Goal: Task Accomplishment & Management: Use online tool/utility

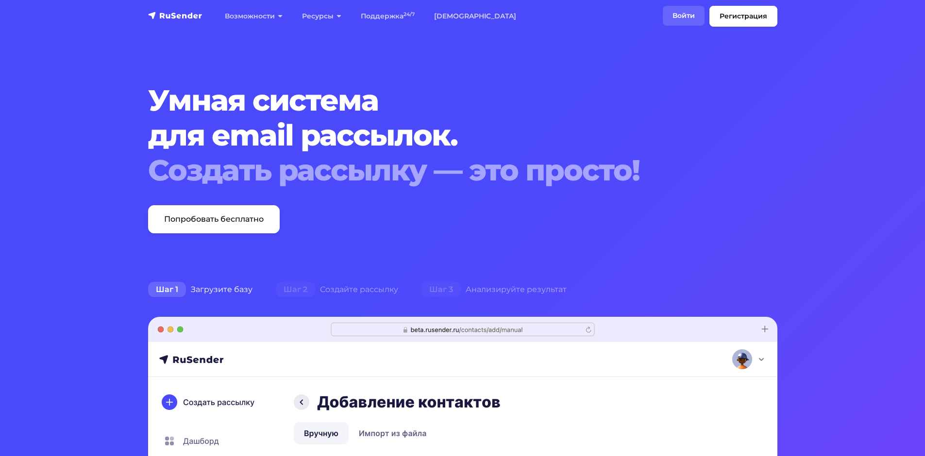
click at [678, 13] on link "Войти" at bounding box center [683, 16] width 42 height 20
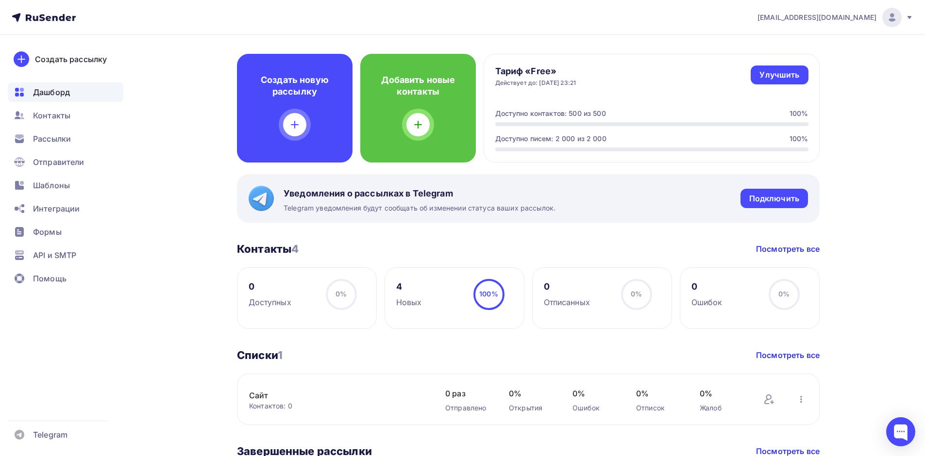
scroll to position [259, 0]
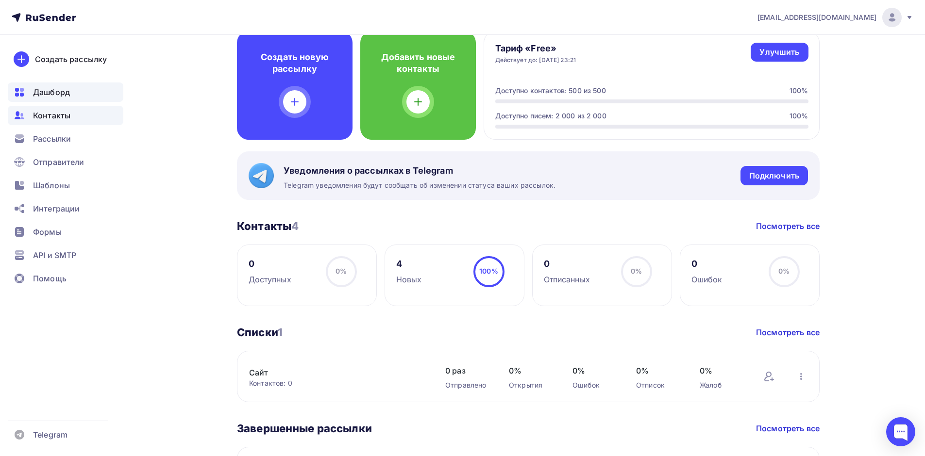
click at [76, 119] on div "Контакты" at bounding box center [66, 115] width 116 height 19
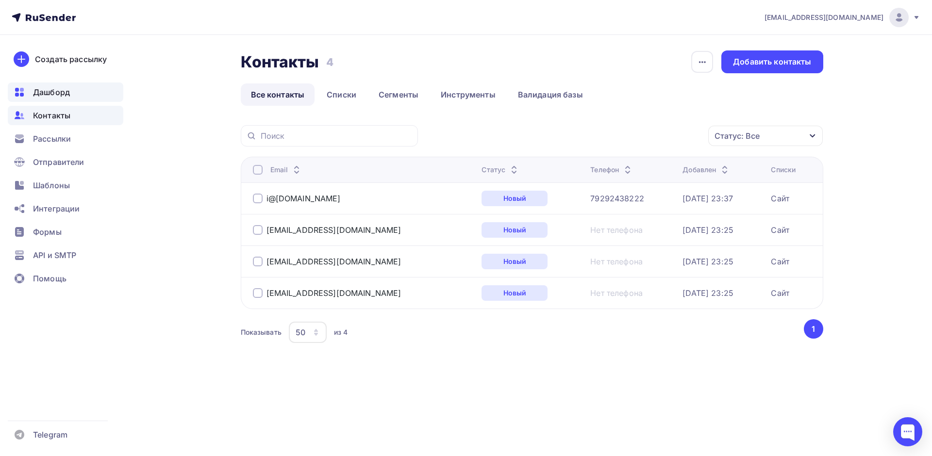
click at [64, 99] on div "Дашборд" at bounding box center [66, 92] width 116 height 19
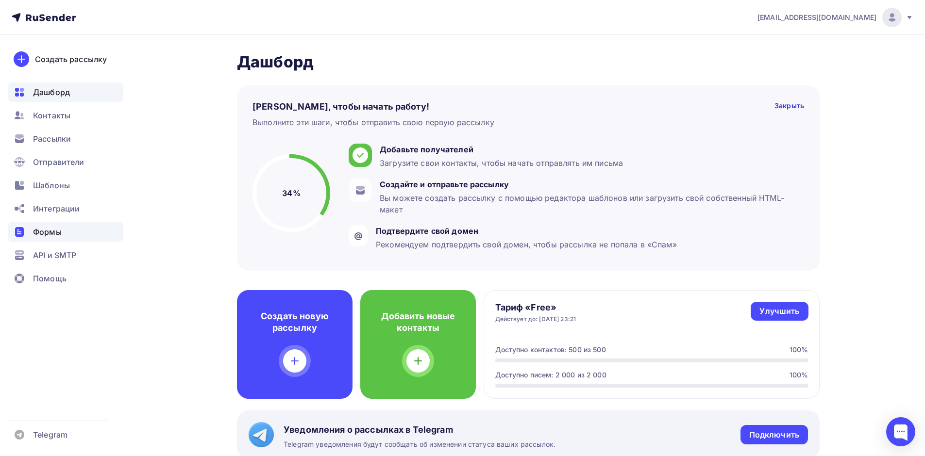
click at [66, 230] on div "Формы" at bounding box center [66, 231] width 116 height 19
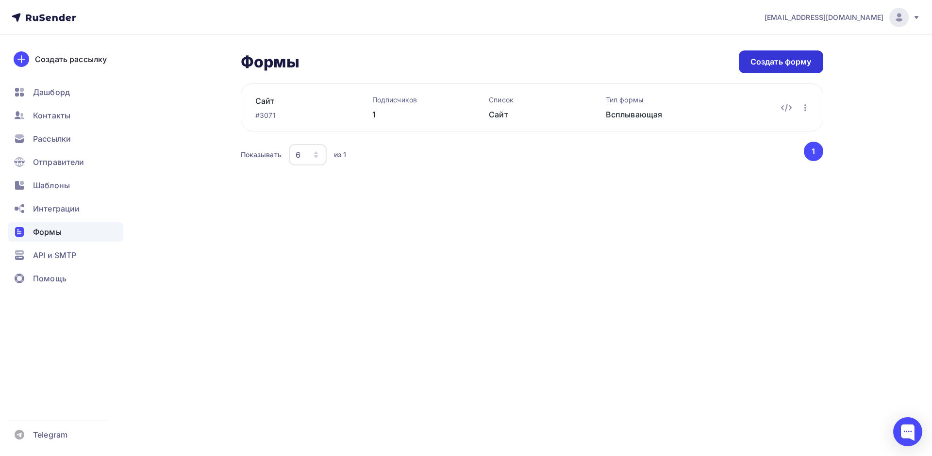
click at [768, 63] on div "Создать форму" at bounding box center [780, 61] width 61 height 11
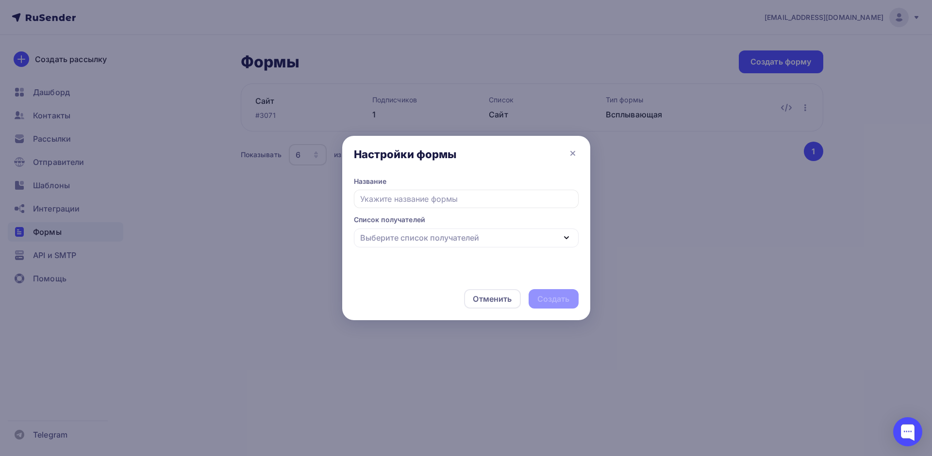
click at [447, 201] on input "text" at bounding box center [466, 199] width 225 height 18
click at [439, 246] on div "Выберите список получателей" at bounding box center [466, 238] width 225 height 19
type input "Подпишись и получи на сайте"
click at [434, 300] on div "Добавить список" at bounding box center [421, 302] width 68 height 12
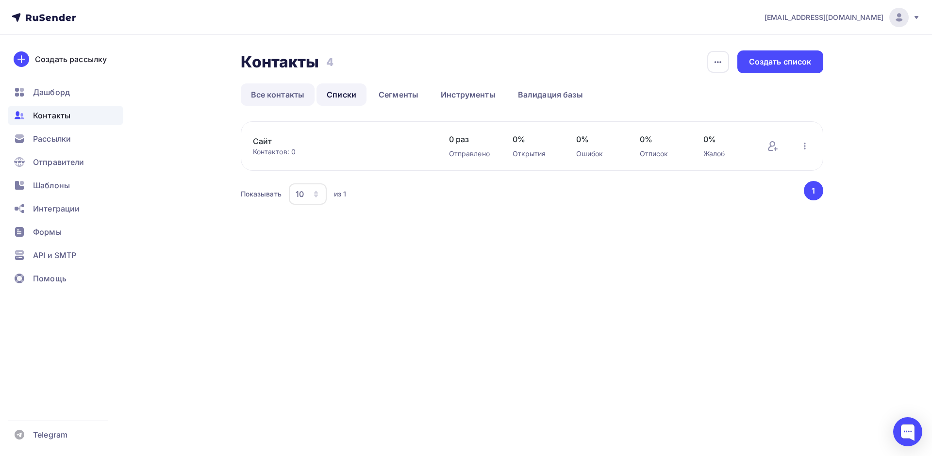
click at [281, 95] on link "Все контакты" at bounding box center [278, 94] width 74 height 22
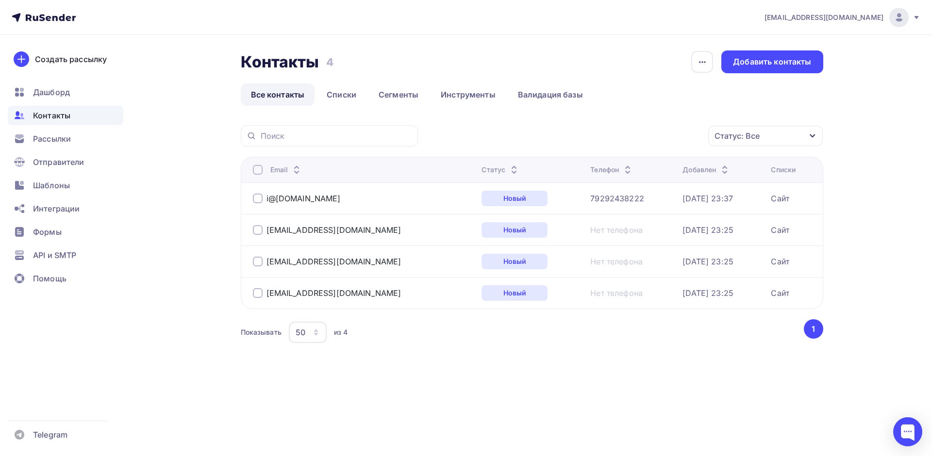
click at [816, 329] on button "1" at bounding box center [813, 328] width 19 height 19
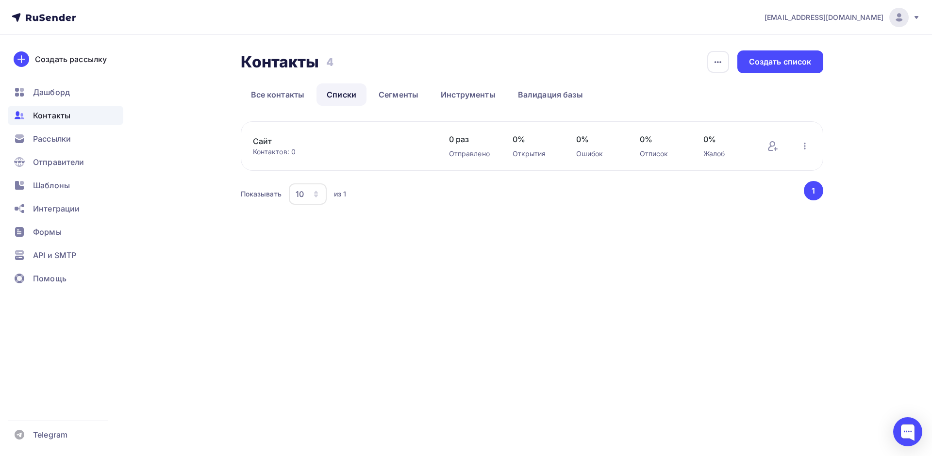
click at [280, 144] on link "Сайт" at bounding box center [335, 141] width 165 height 12
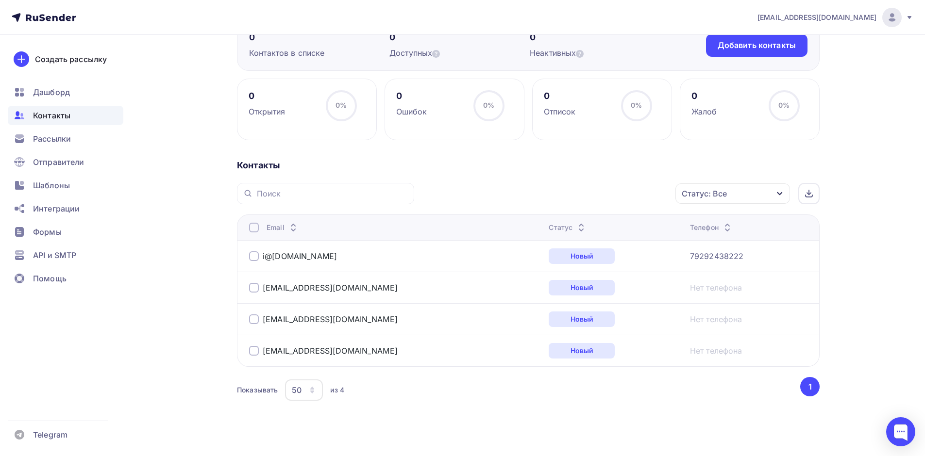
scroll to position [111, 0]
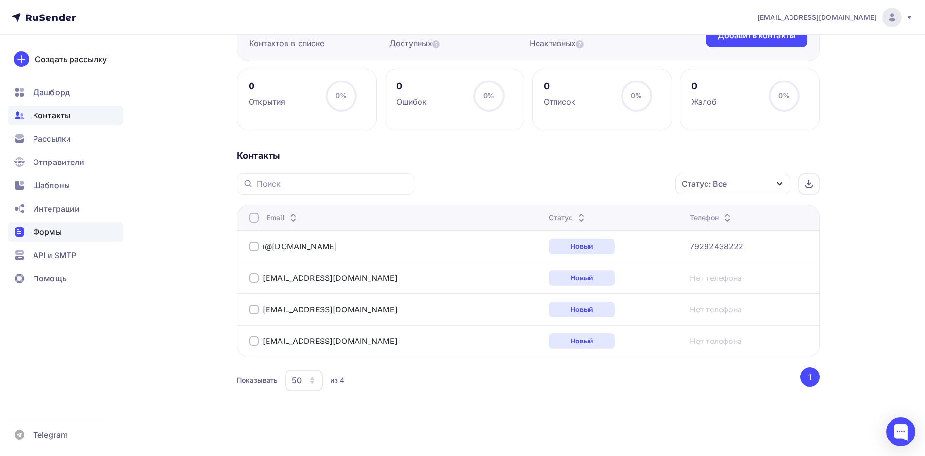
click at [65, 226] on div "Формы" at bounding box center [66, 231] width 116 height 19
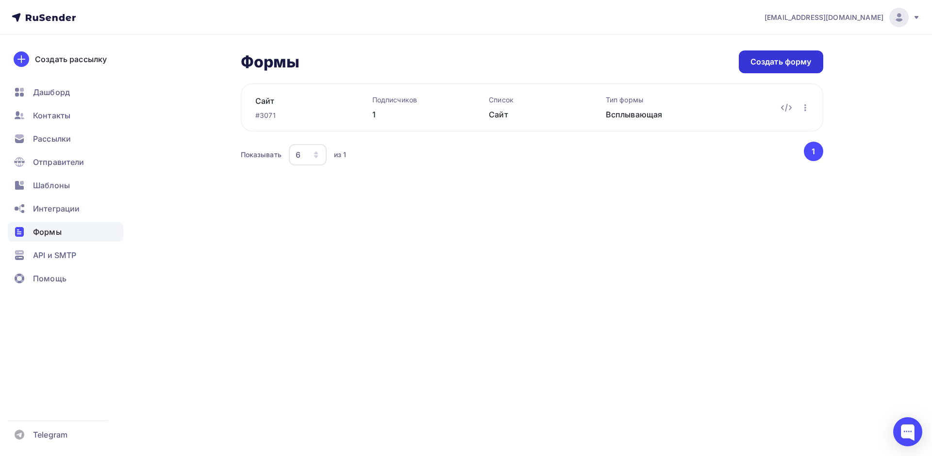
click at [784, 56] on div "Создать форму" at bounding box center [780, 61] width 61 height 11
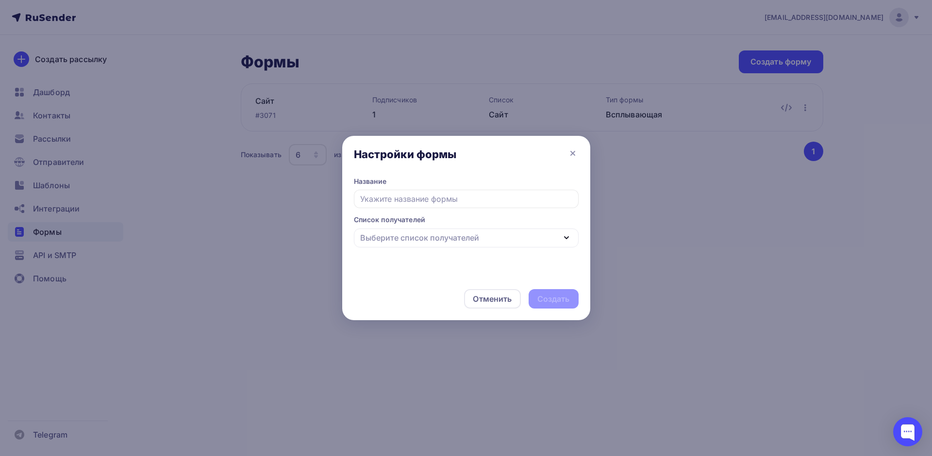
click at [436, 199] on input "text" at bounding box center [466, 199] width 225 height 18
click at [429, 232] on div "Выберите список получателей" at bounding box center [466, 238] width 225 height 19
type input "Подпишись и получи"
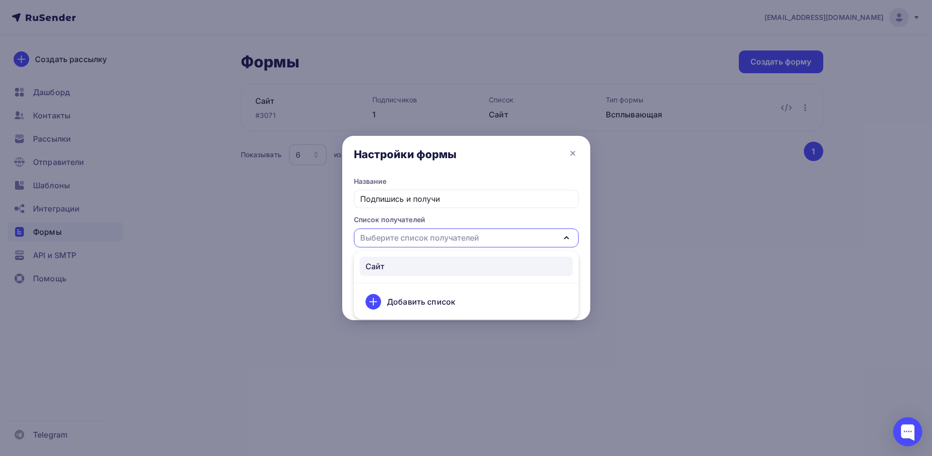
click at [424, 261] on div "Сайт" at bounding box center [465, 267] width 201 height 12
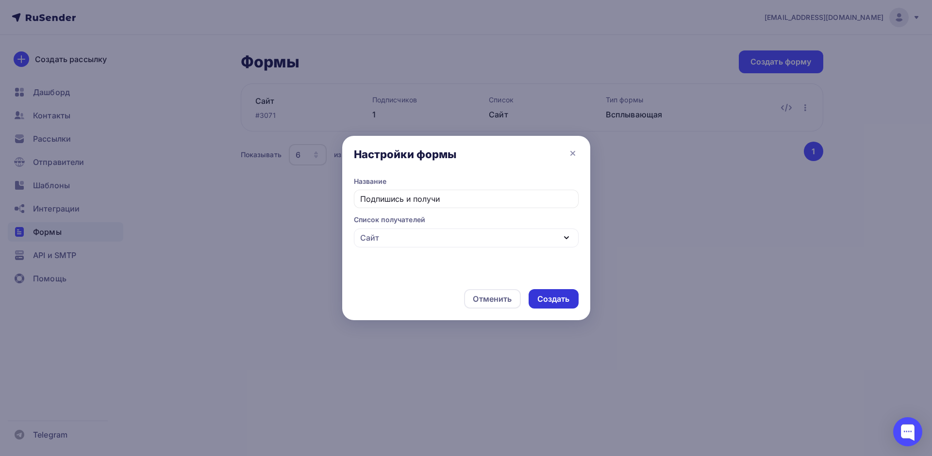
click at [547, 303] on div "Создать" at bounding box center [553, 299] width 33 height 11
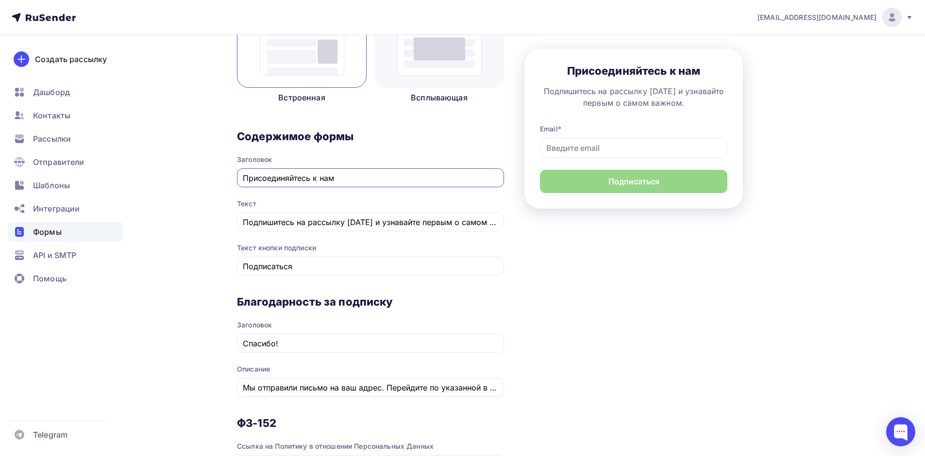
scroll to position [203, 0]
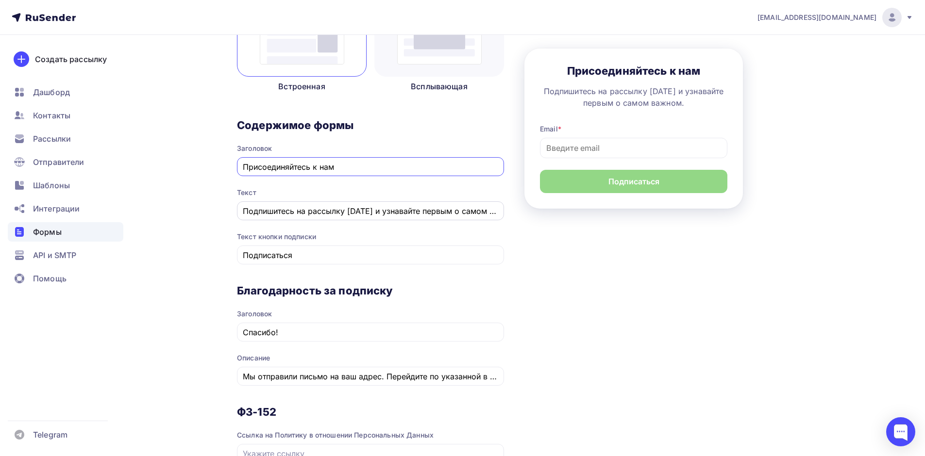
click at [300, 209] on input "Подпишитесь на рассылку сегодня и узнавайте первым о самом важном." at bounding box center [371, 211] width 256 height 12
drag, startPoint x: 352, startPoint y: 165, endPoint x: 236, endPoint y: 164, distance: 116.5
click at [236, 164] on div "Назад Подпишись и получи Подпишись и получи Список: Сайт Переименовать Удалить …" at bounding box center [462, 265] width 795 height 867
paste input "ек-лист «Первые шаги в госзакупках»"
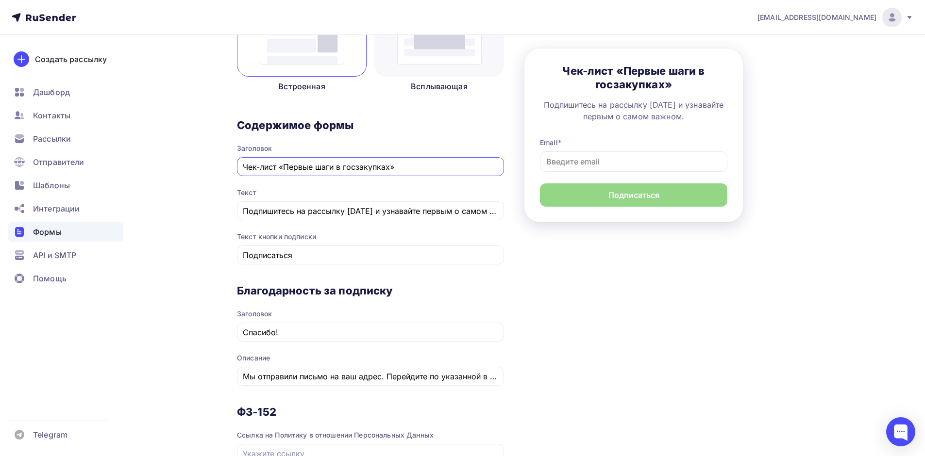
type input "Чек-лист «Первые шаги в госзакупках»"
click at [265, 252] on input "Подписаться" at bounding box center [371, 255] width 256 height 12
click at [346, 259] on input "Подписаться" at bounding box center [371, 255] width 256 height 12
drag, startPoint x: 325, startPoint y: 256, endPoint x: 200, endPoint y: 250, distance: 124.8
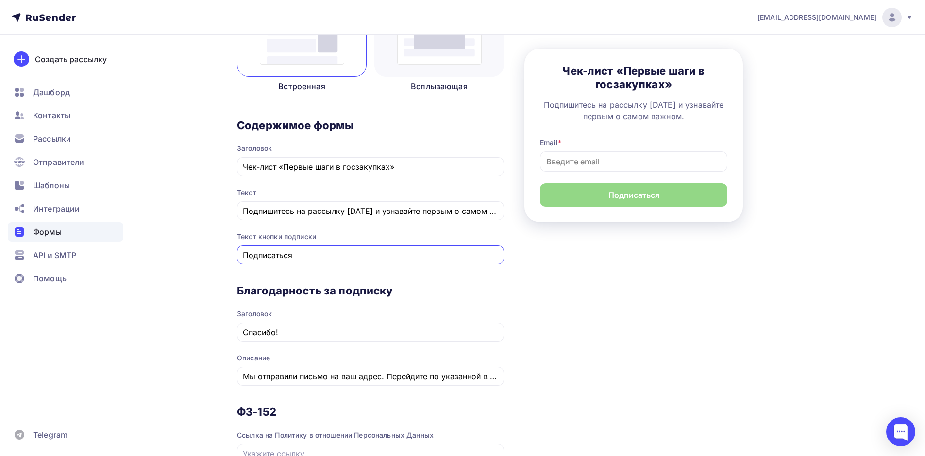
click at [200, 250] on div "Назад Подпишись и получи Подпишись и получи Список: Сайт Переименовать Удалить …" at bounding box center [462, 265] width 795 height 867
type input "Получить доступ"
click at [289, 211] on input "Подпишитесь на рассылку сегодня и узнавайте первым о самом важном." at bounding box center [371, 211] width 256 height 12
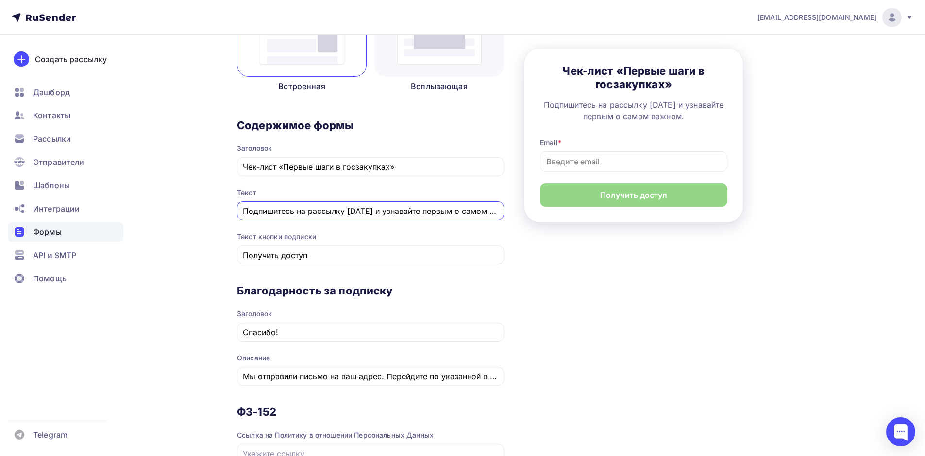
paste input "аполните форму и нажмите «Получить доступ»"
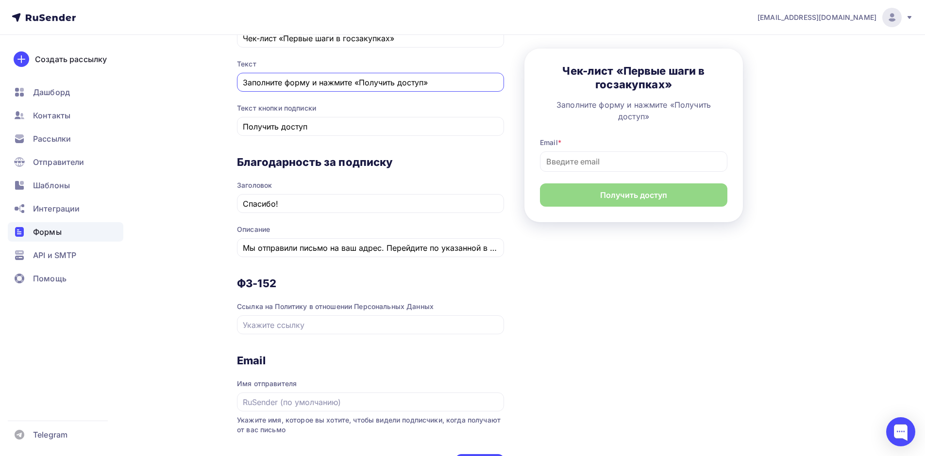
scroll to position [349, 0]
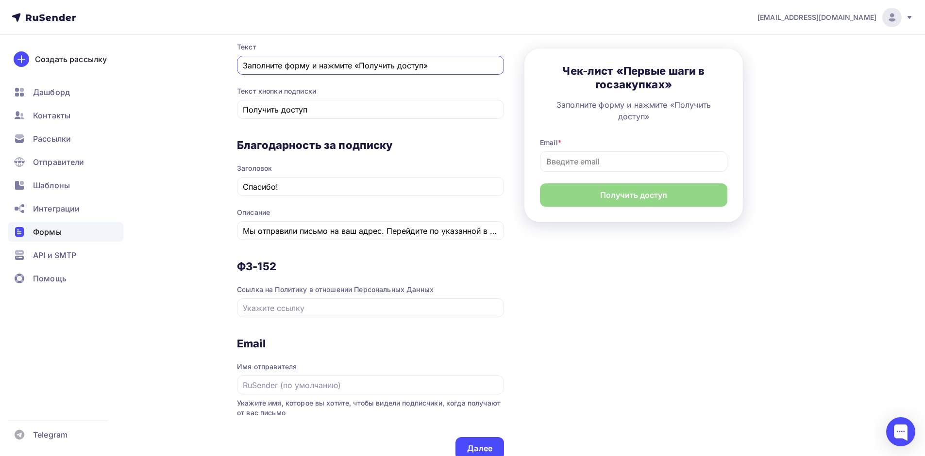
type input "Заполните форму и нажмите «Получить доступ»"
click at [331, 299] on div at bounding box center [370, 307] width 267 height 19
click at [308, 310] on input "text" at bounding box center [371, 308] width 256 height 12
paste input "http://kuzikov.pro/privacy.html"
type input "http://kuzikov.pro/privacy.html"
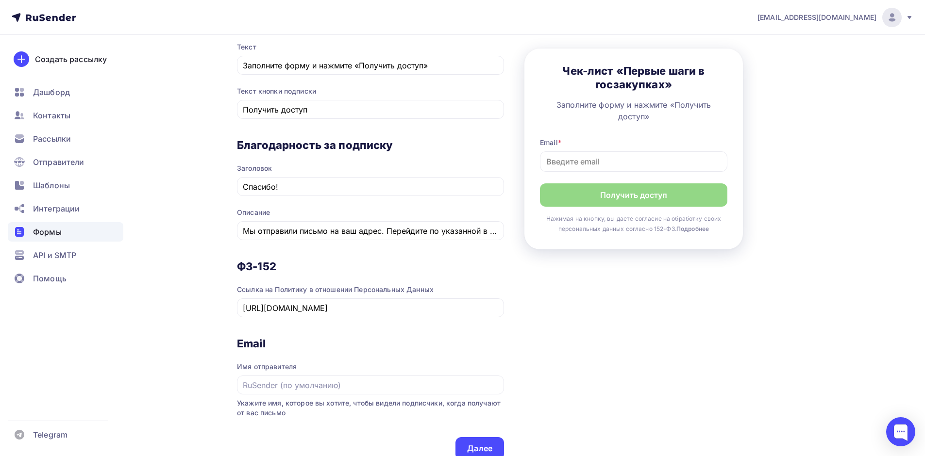
click at [191, 348] on div "Назад Подпишись и получи Подпишись и получи Список: Сайт Переименовать Удалить …" at bounding box center [462, 119] width 795 height 867
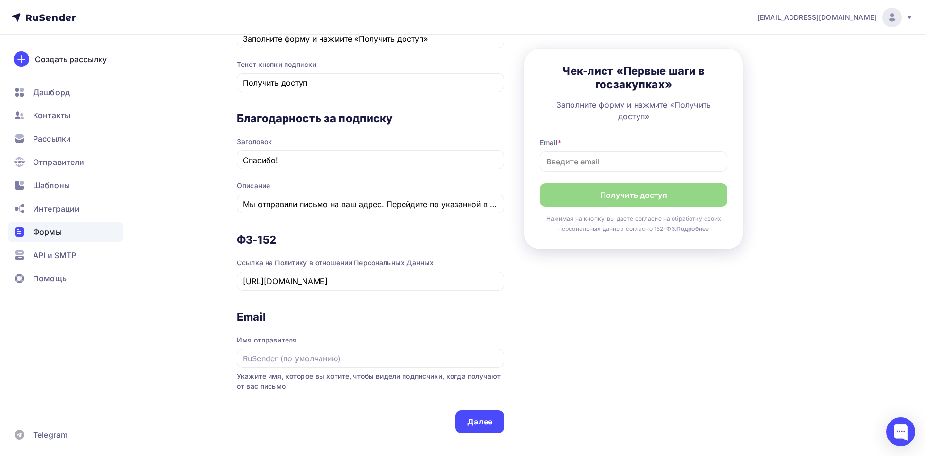
scroll to position [446, 0]
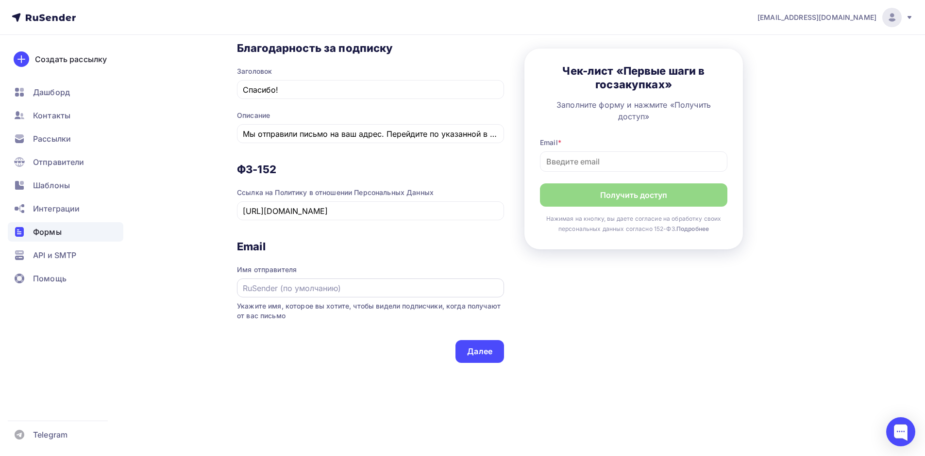
click at [272, 288] on input "text" at bounding box center [371, 288] width 256 height 12
type input "р"
drag, startPoint x: 239, startPoint y: 308, endPoint x: 272, endPoint y: 306, distance: 32.6
click at [272, 306] on span "Укажите имя, которое вы хотите, чтобы видели подписчики, когда получают от вас …" at bounding box center [370, 310] width 267 height 19
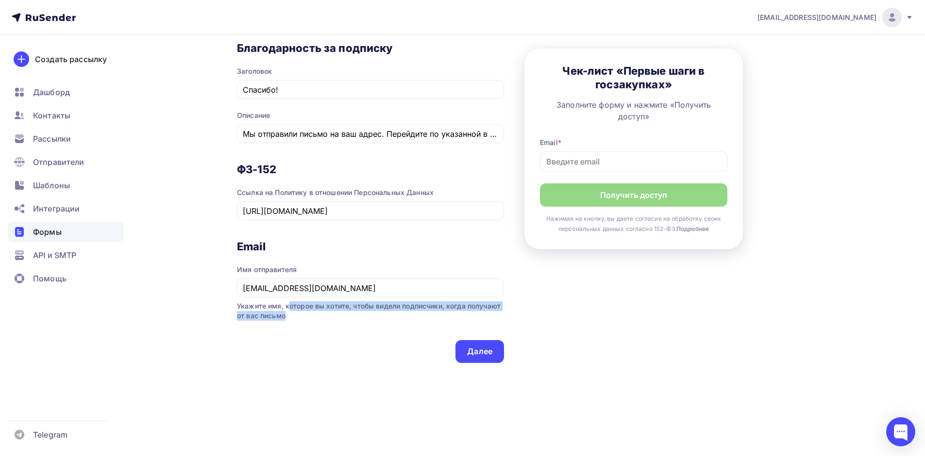
drag, startPoint x: 290, startPoint y: 306, endPoint x: 341, endPoint y: 313, distance: 51.3
click at [341, 313] on span "Укажите имя, которое вы хотите, чтобы видели подписчики, когда получают от вас …" at bounding box center [370, 310] width 267 height 19
click at [372, 316] on span "Укажите имя, которое вы хотите, чтобы видели подписчики, когда получают от вас …" at bounding box center [370, 310] width 267 height 19
drag, startPoint x: 352, startPoint y: 289, endPoint x: 229, endPoint y: 289, distance: 123.3
click at [229, 289] on div "Назад Подпишись и получи Подпишись и получи Список: Сайт Переименовать Удалить …" at bounding box center [462, 22] width 795 height 867
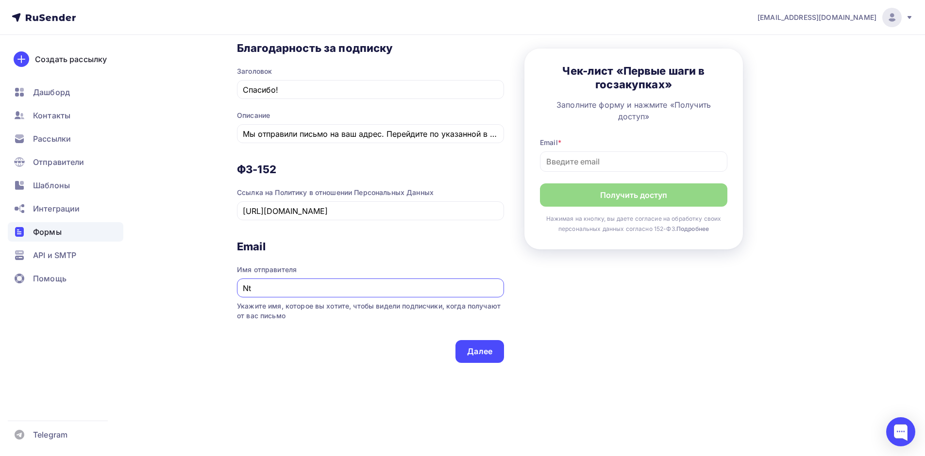
type input "N"
type input "Тендерное агентство Ивана Кузикова"
click at [327, 356] on div "Тип формы Выберите способ установки формы Встроенная Всплывающая Содержимое фор…" at bounding box center [370, 32] width 267 height 661
click at [480, 352] on div "Далее" at bounding box center [479, 351] width 25 height 11
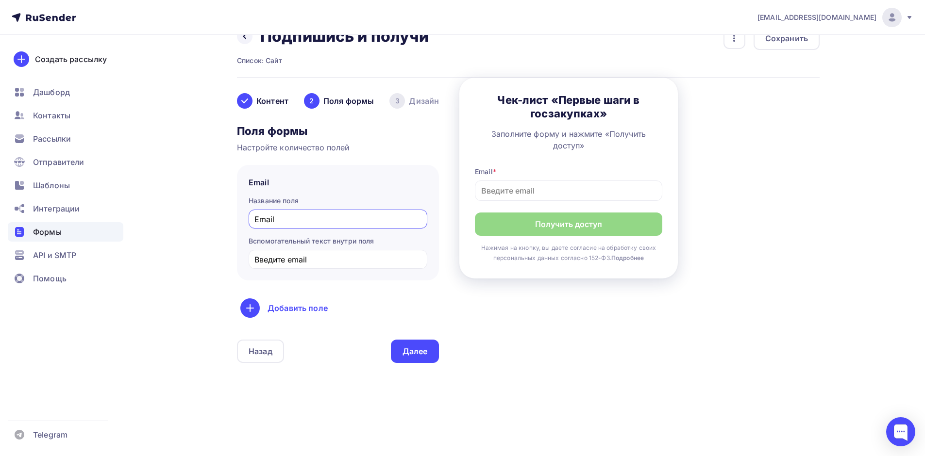
scroll to position [0, 0]
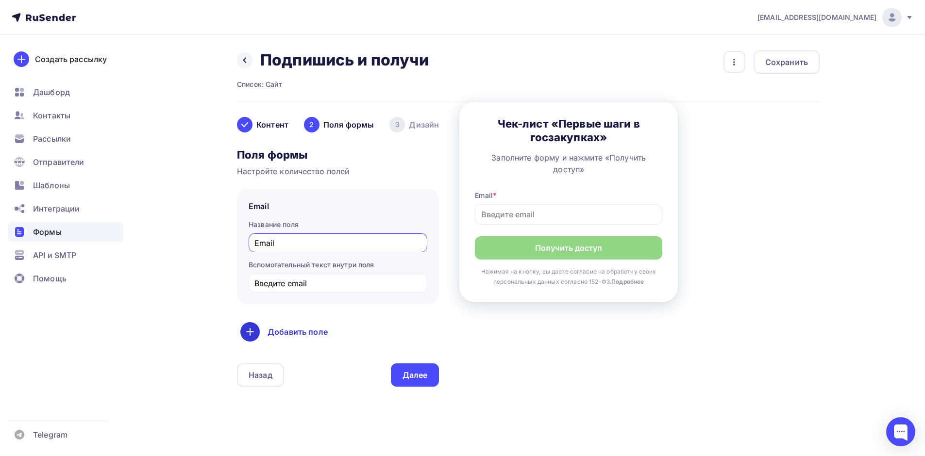
click at [296, 329] on div "Добавить поле" at bounding box center [337, 331] width 195 height 19
click at [267, 366] on link "Имя" at bounding box center [271, 362] width 56 height 19
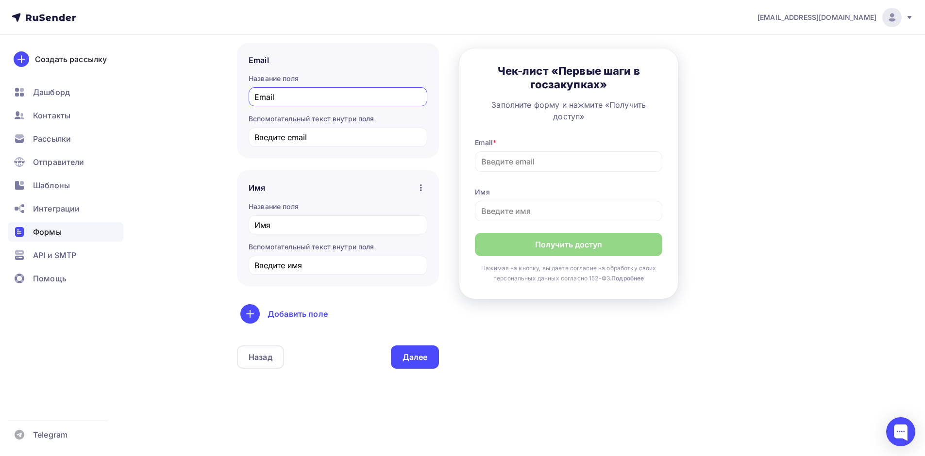
scroll to position [152, 0]
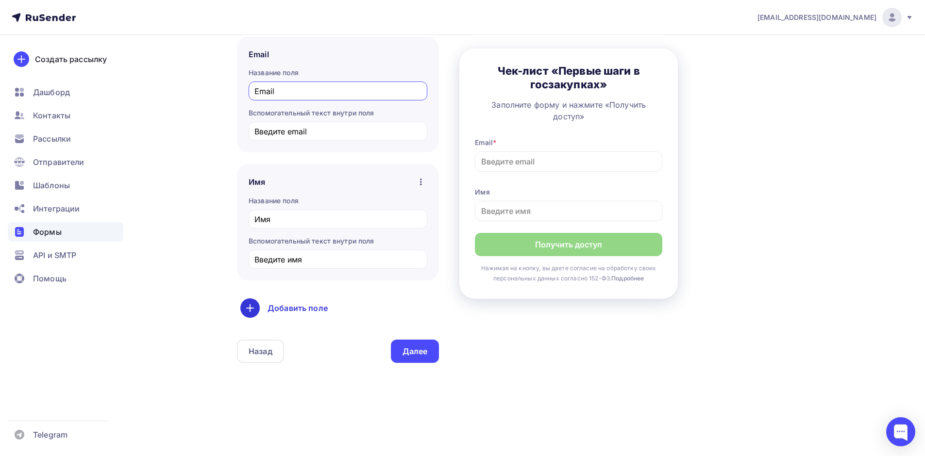
click at [292, 310] on div "Добавить поле" at bounding box center [337, 307] width 195 height 19
click at [281, 340] on link "Телефон" at bounding box center [271, 339] width 56 height 19
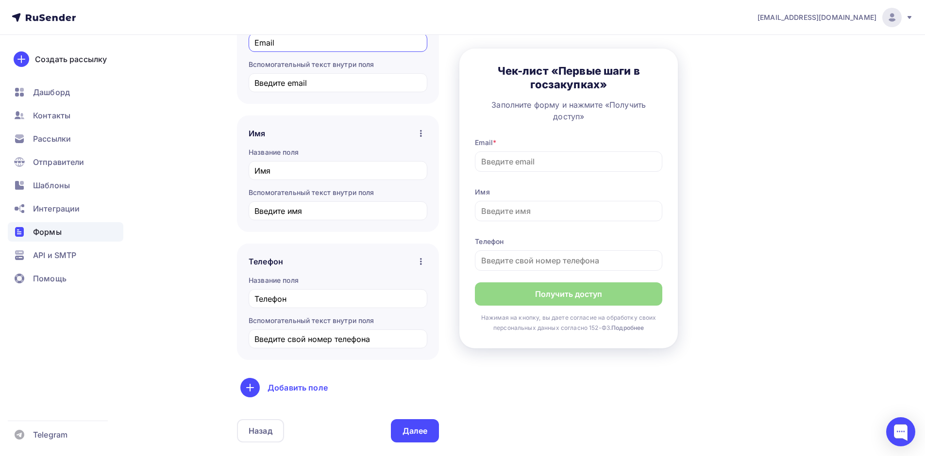
scroll to position [249, 0]
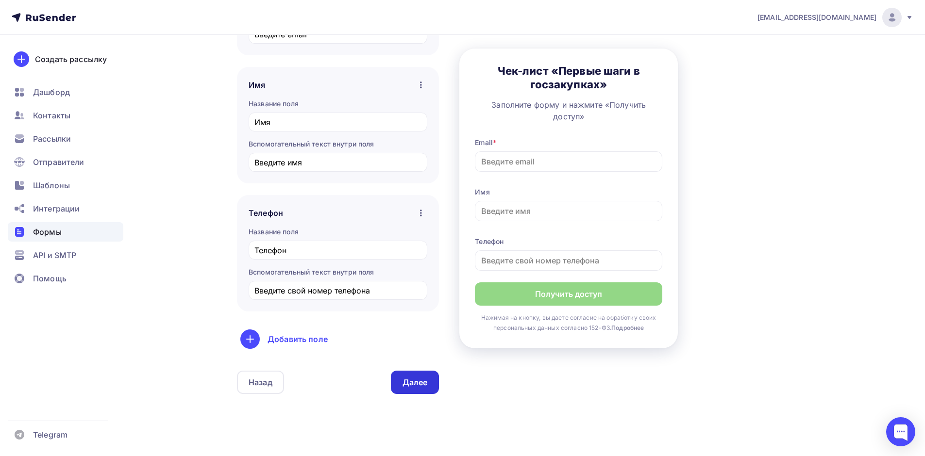
click at [411, 385] on div "Далее" at bounding box center [414, 382] width 25 height 11
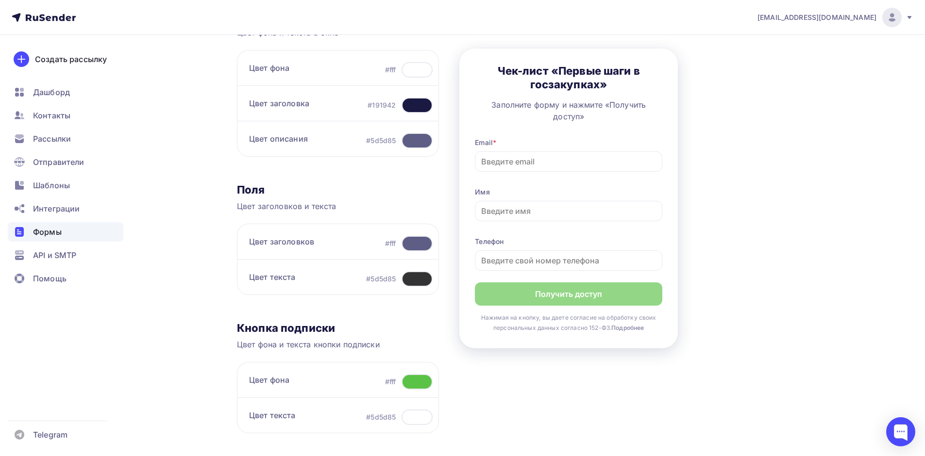
scroll to position [259, 0]
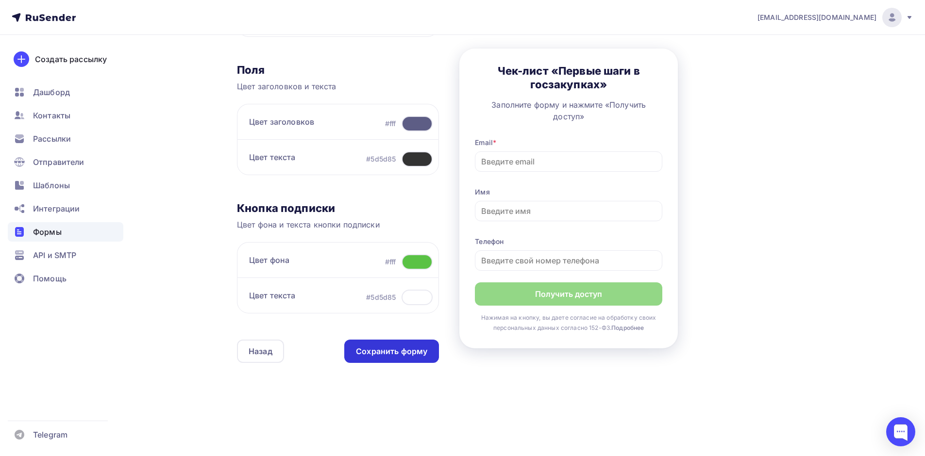
click at [397, 353] on div "Сохранить форму" at bounding box center [391, 351] width 71 height 11
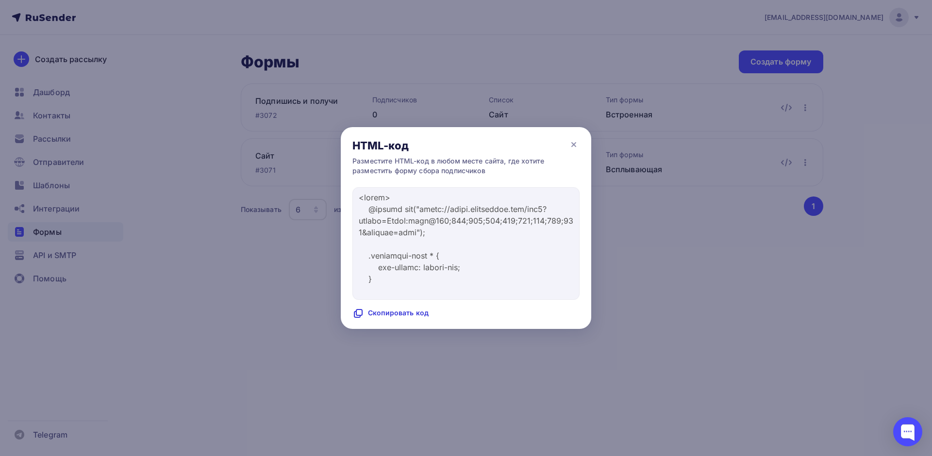
click at [413, 314] on div "Скопировать код" at bounding box center [390, 314] width 76 height 12
click at [404, 310] on div "Код скопирован" at bounding box center [388, 314] width 73 height 12
copy div "скопирован"
click at [573, 141] on icon at bounding box center [574, 145] width 12 height 12
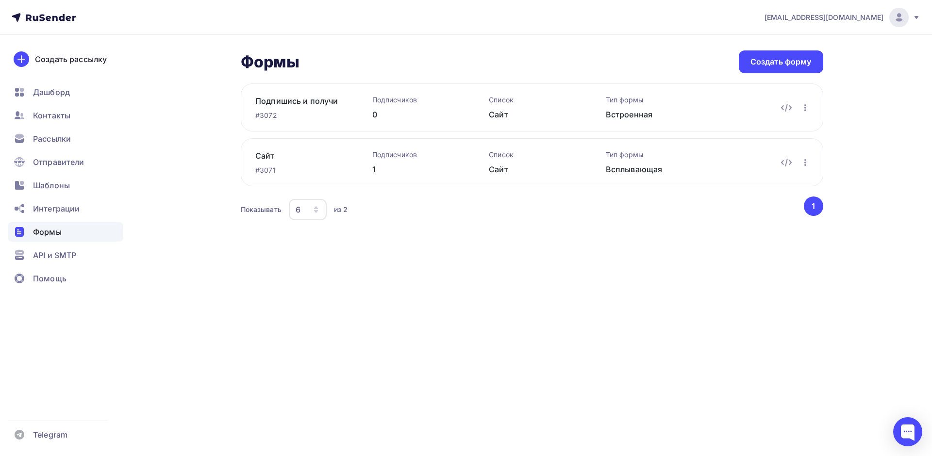
click at [413, 275] on div "hello@kuzikov.pro Аккаунт Тарифы Выйти Создать рассылку Дашборд Контакты Рассыл…" at bounding box center [466, 228] width 932 height 456
click at [804, 107] on icon "button" at bounding box center [805, 108] width 12 height 12
click at [782, 135] on div "Редактировать" at bounding box center [762, 133] width 93 height 12
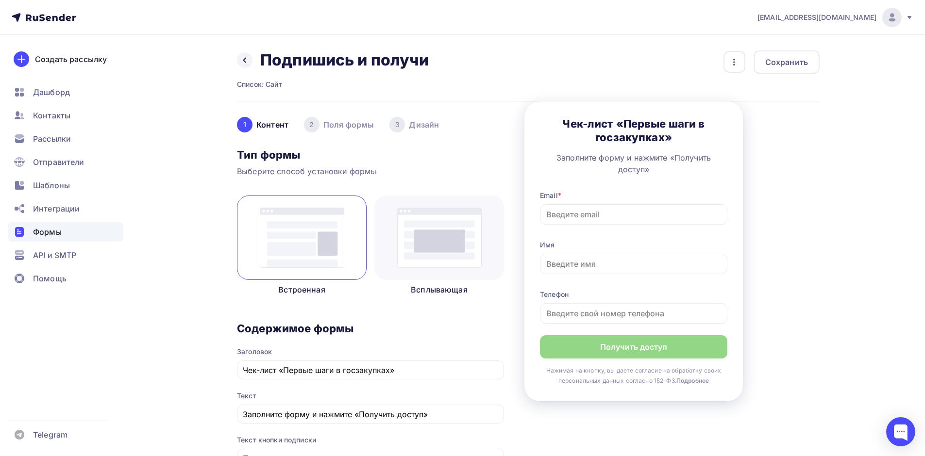
click at [349, 124] on div "2 Поля формы" at bounding box center [339, 125] width 70 height 16
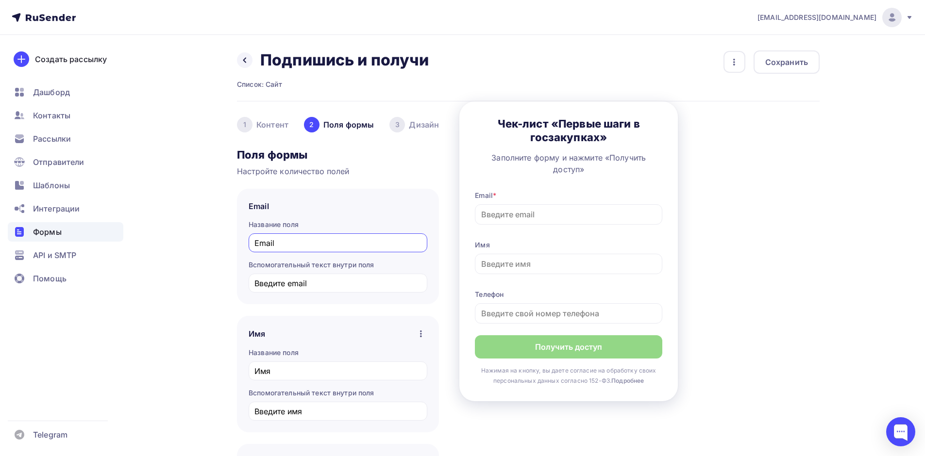
click at [412, 123] on div "3 Дизайн" at bounding box center [414, 125] width 50 height 16
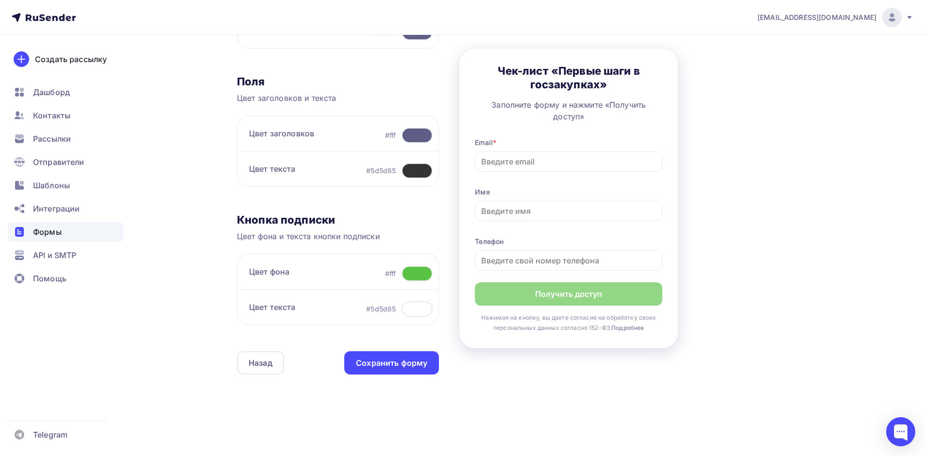
scroll to position [259, 0]
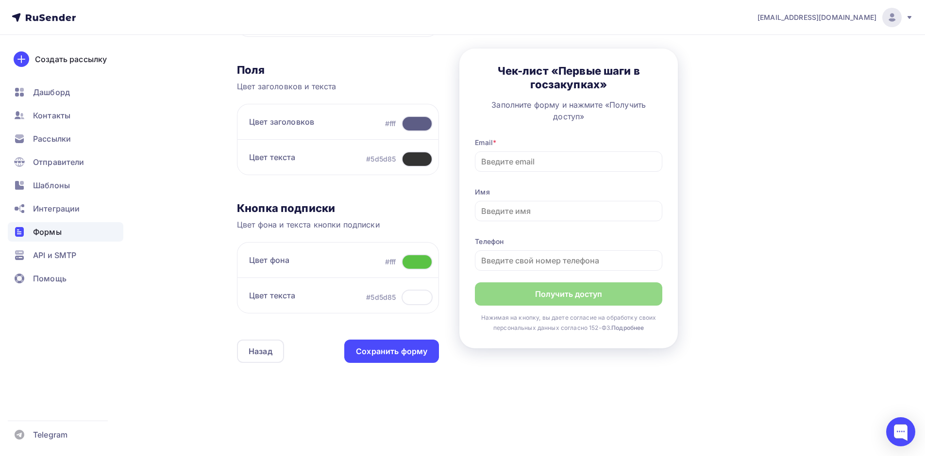
click at [416, 261] on div at bounding box center [416, 262] width 31 height 16
click at [176, 308] on div "Назад Подпишись и получи Подпишись и получи Список: Сайт Переименовать Удалить …" at bounding box center [462, 116] width 795 height 680
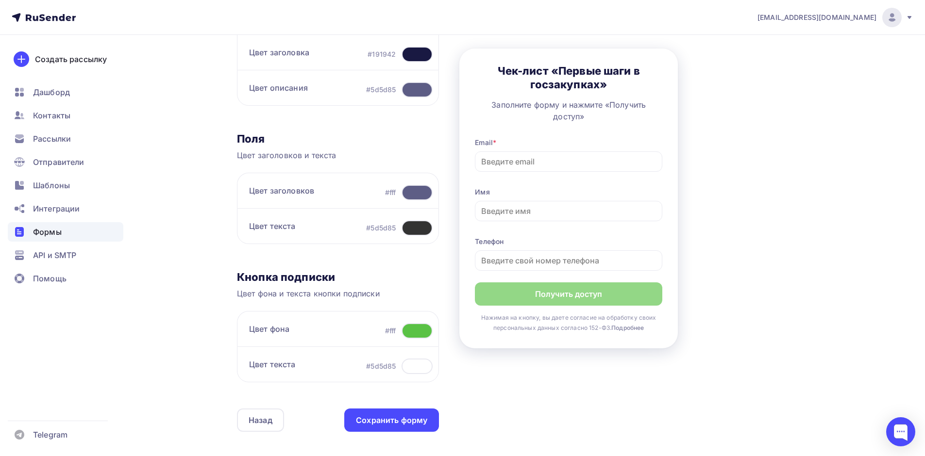
scroll to position [243, 0]
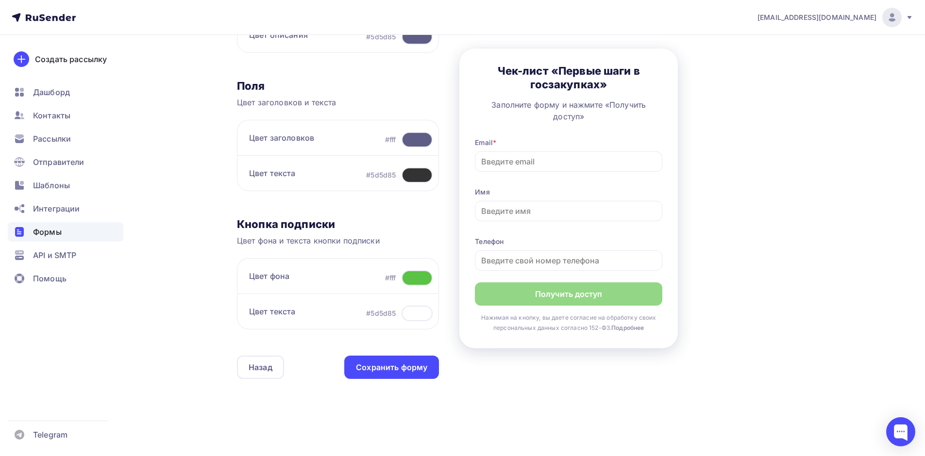
click at [410, 280] on div at bounding box center [416, 278] width 31 height 16
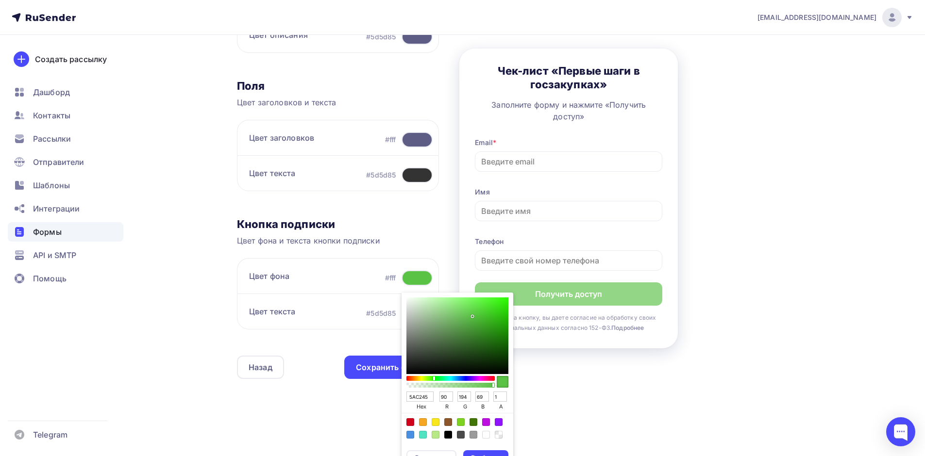
click at [423, 393] on input "5AC245" at bounding box center [419, 397] width 27 height 11
type input "005751"
type input "0"
type input "87"
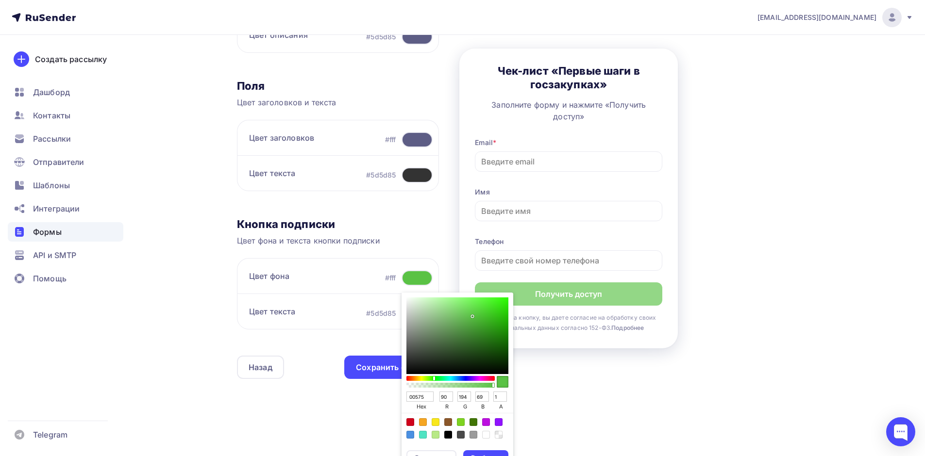
type input "81"
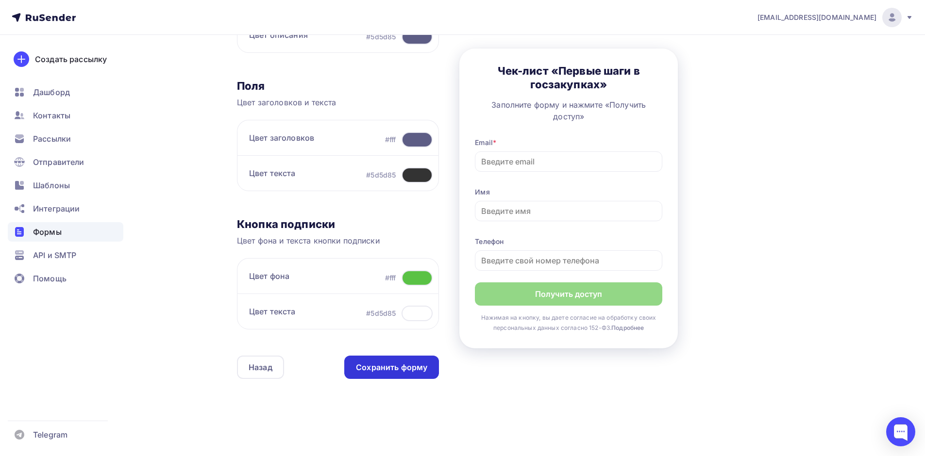
click at [362, 369] on div "Сохранить форму" at bounding box center [391, 367] width 71 height 11
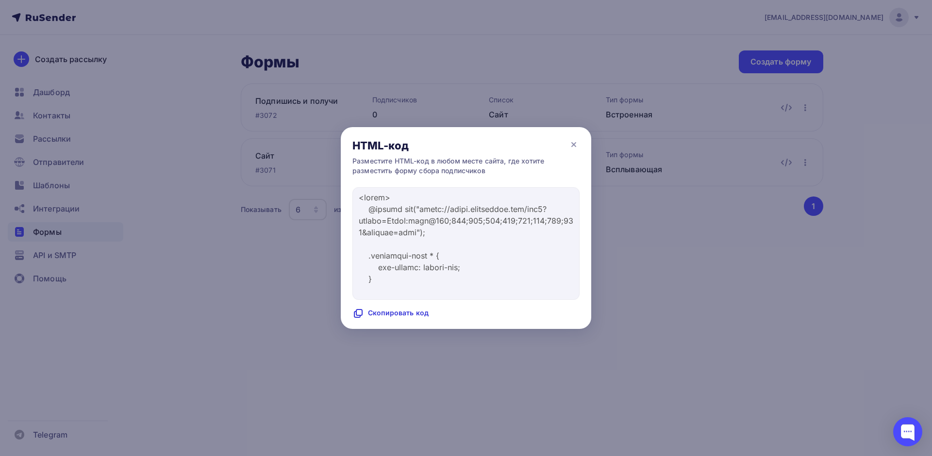
click at [409, 318] on div "Скопировать код" at bounding box center [390, 314] width 76 height 12
click at [412, 313] on div "Код скопирован" at bounding box center [388, 314] width 73 height 12
copy div "скопирован"
click at [574, 142] on icon at bounding box center [574, 145] width 12 height 12
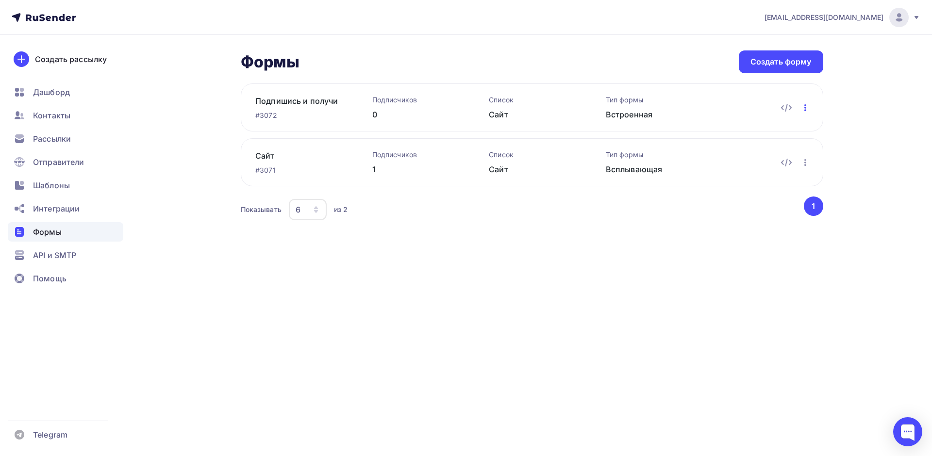
click at [807, 105] on icon "button" at bounding box center [805, 108] width 12 height 12
click at [756, 132] on div "Редактировать" at bounding box center [762, 133] width 93 height 12
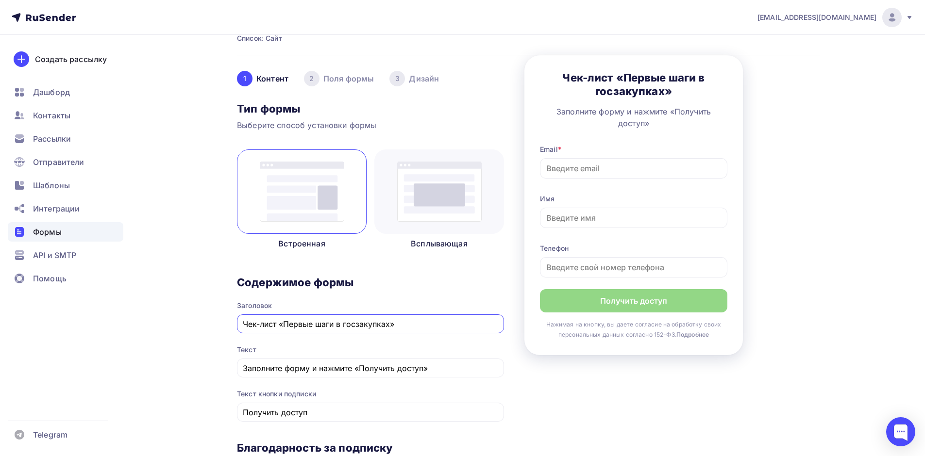
scroll to position [49, 0]
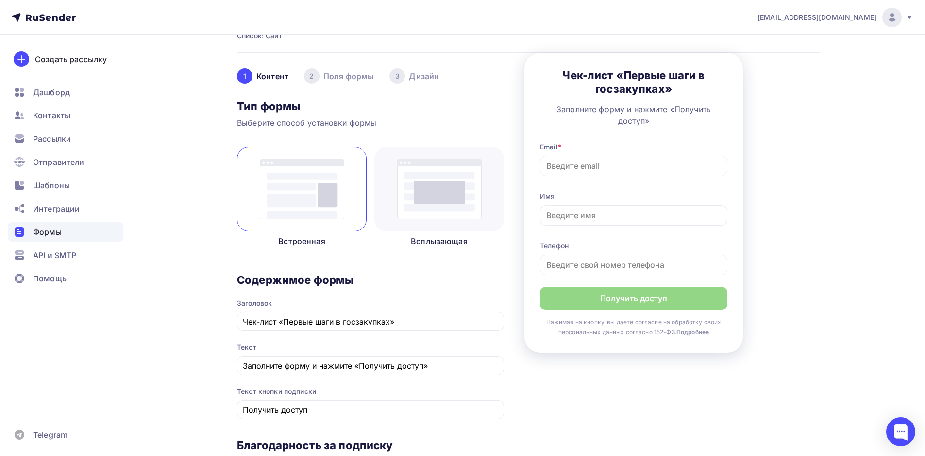
click at [426, 78] on div "3 Дизайн" at bounding box center [414, 76] width 50 height 16
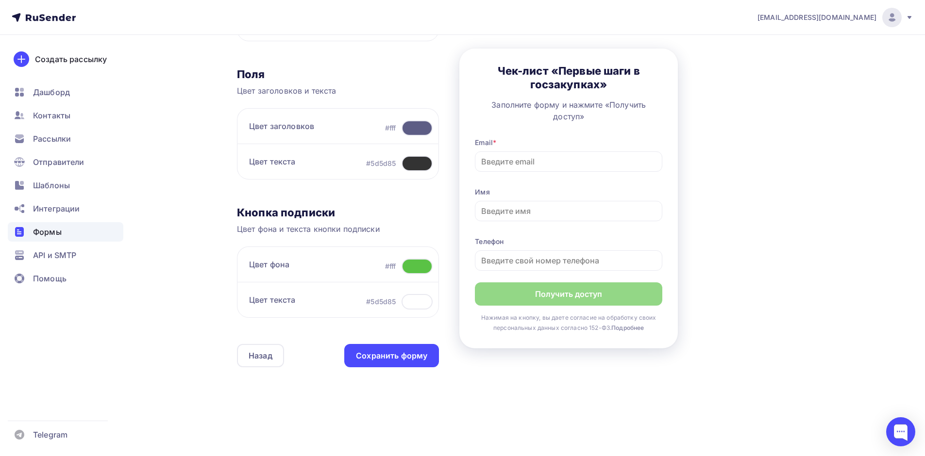
scroll to position [259, 0]
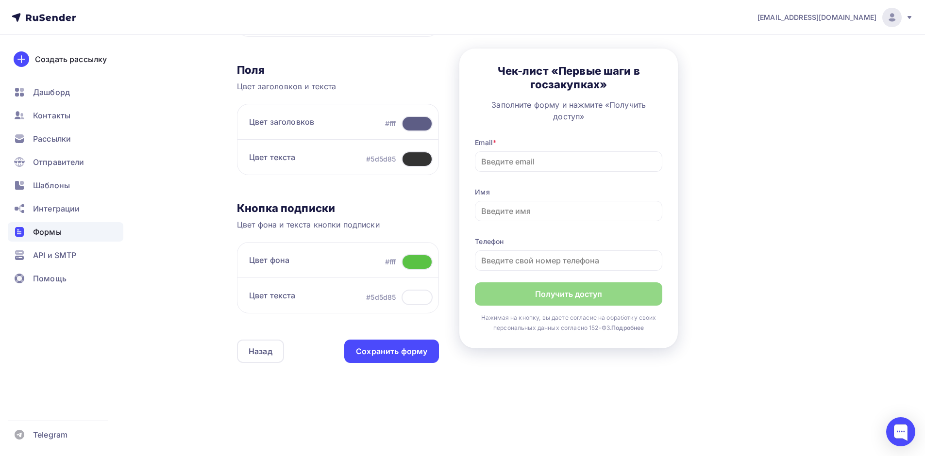
click at [421, 262] on div at bounding box center [416, 262] width 31 height 16
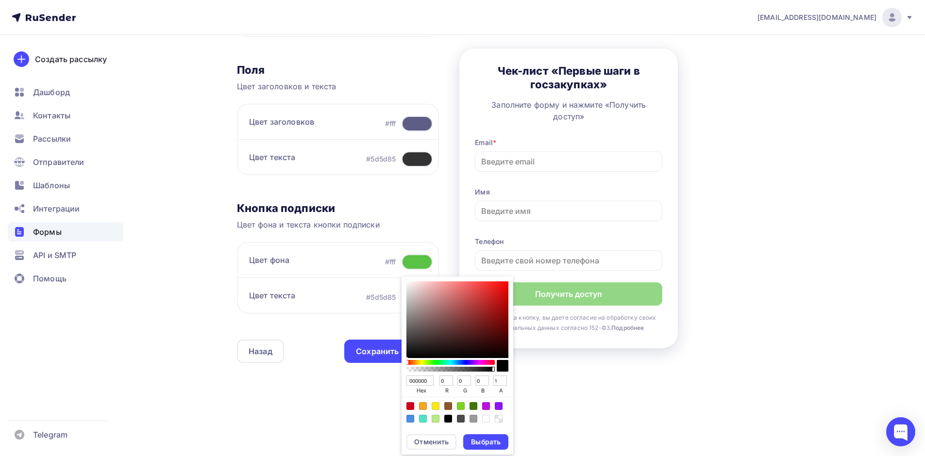
click at [411, 379] on input "000000" at bounding box center [419, 381] width 27 height 11
drag, startPoint x: 411, startPoint y: 379, endPoint x: 415, endPoint y: 375, distance: 6.2
click at [415, 376] on input "000000" at bounding box center [419, 381] width 27 height 11
type input "005751"
type input "87"
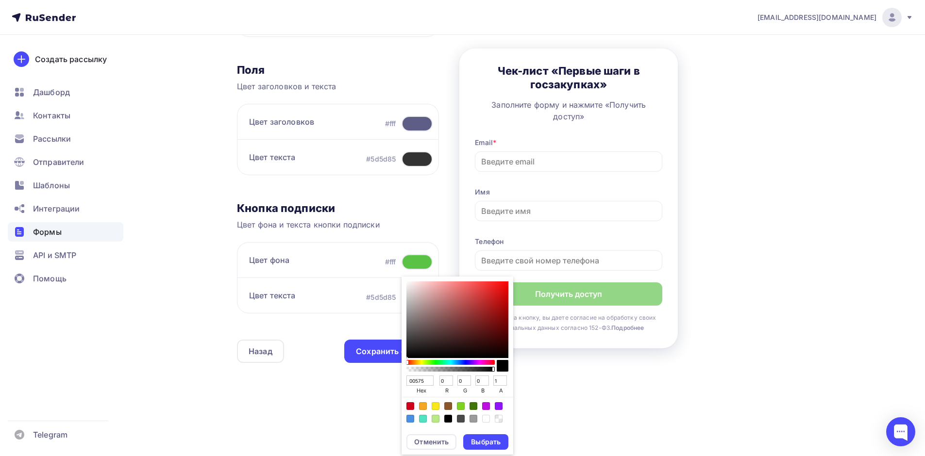
type input "81"
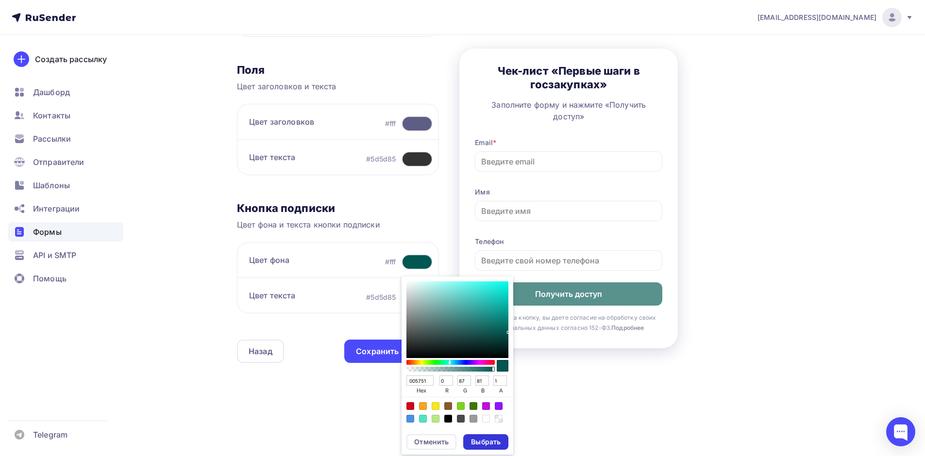
type input "005751"
click at [493, 443] on div "Выбрать" at bounding box center [486, 442] width 30 height 10
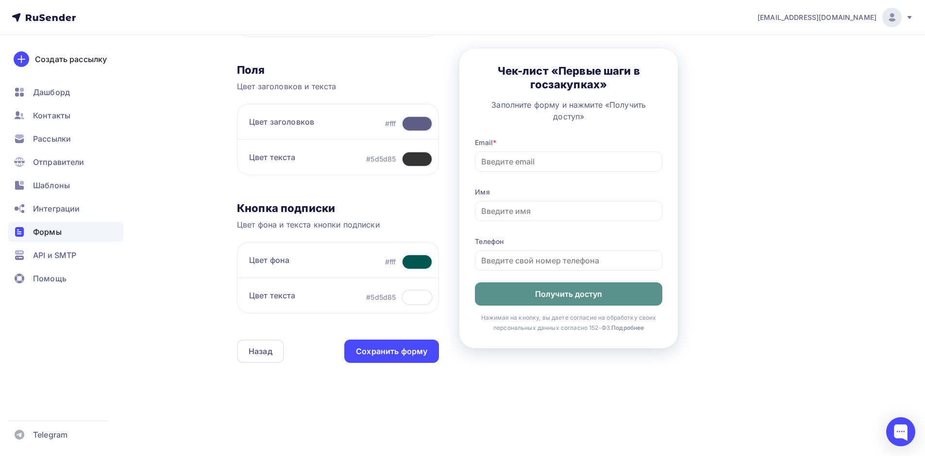
drag, startPoint x: 405, startPoint y: 409, endPoint x: 399, endPoint y: 399, distance: 11.3
click at [405, 409] on div "Назад Подпишись и получи Подпишись и получи Список: Сайт Переименовать Удалить …" at bounding box center [528, 105] width 582 height 626
click at [387, 351] on div "Сохранить форму" at bounding box center [391, 351] width 71 height 11
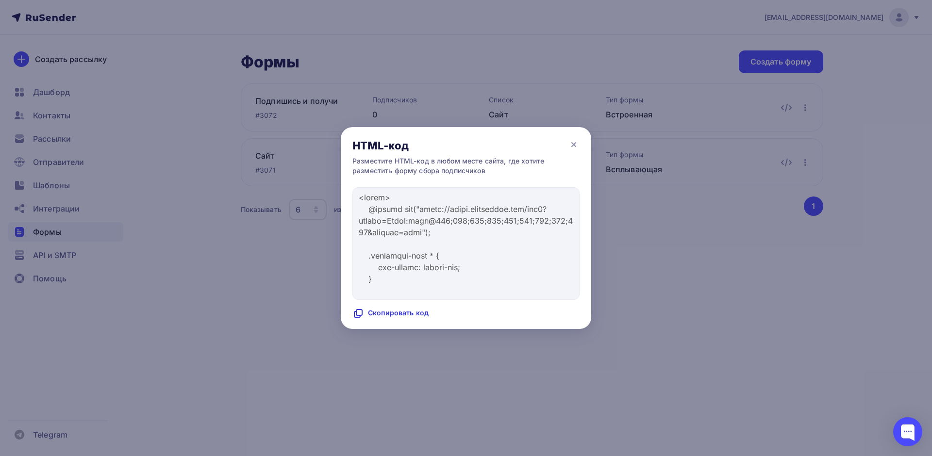
click at [392, 314] on div "Скопировать код" at bounding box center [390, 314] width 76 height 12
click at [392, 314] on div "Код скопирован" at bounding box center [388, 314] width 73 height 12
copy div "скопирован"
click at [392, 314] on div "Код скопирован" at bounding box center [388, 314] width 73 height 12
copy body "Код скопирован"
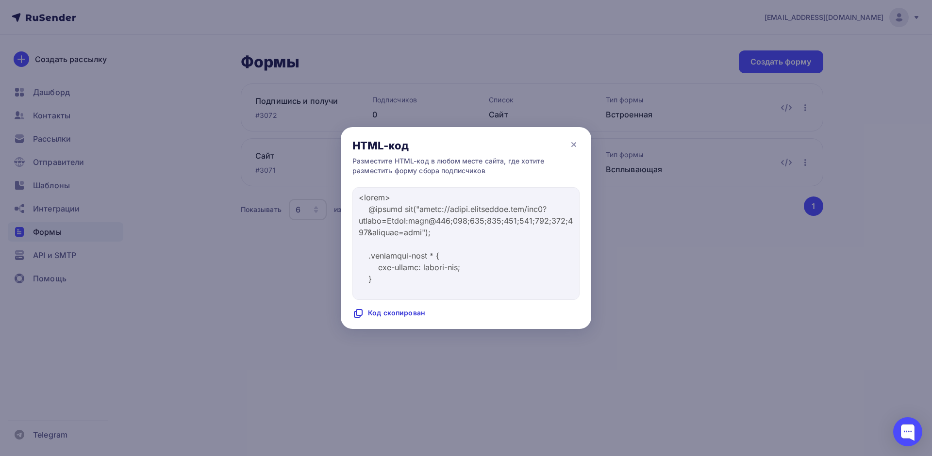
click at [362, 311] on icon at bounding box center [359, 313] width 6 height 6
click at [394, 310] on div "Код скопирован" at bounding box center [388, 314] width 73 height 12
drag, startPoint x: 572, startPoint y: 144, endPoint x: 731, endPoint y: 129, distance: 159.4
click at [576, 143] on icon at bounding box center [574, 145] width 12 height 12
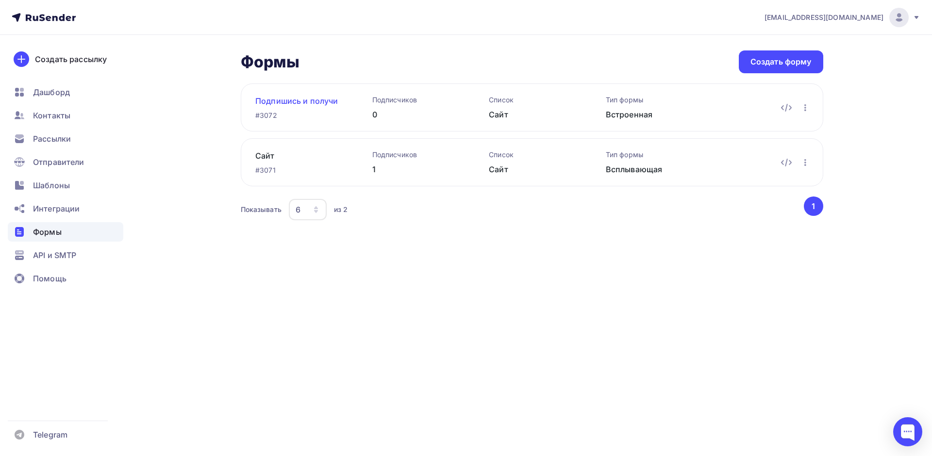
click at [303, 97] on link "Подпишись и получи" at bounding box center [298, 101] width 86 height 12
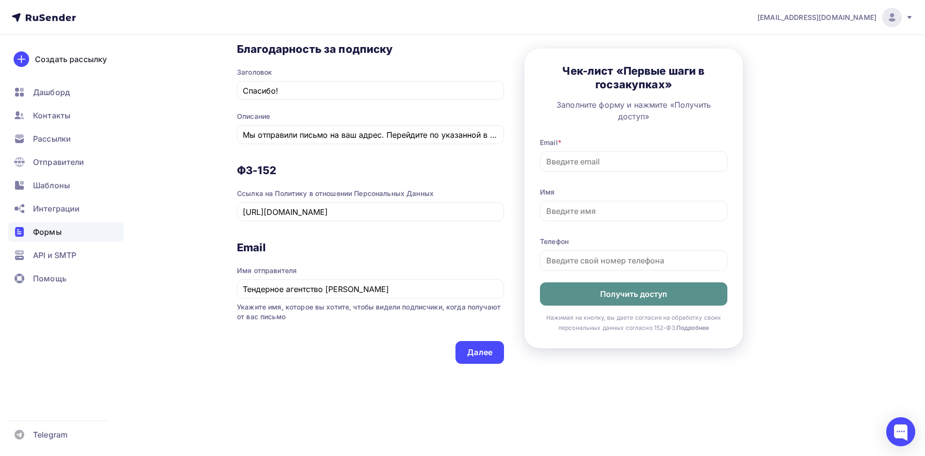
scroll to position [446, 0]
click at [72, 118] on div "Контакты" at bounding box center [66, 115] width 116 height 19
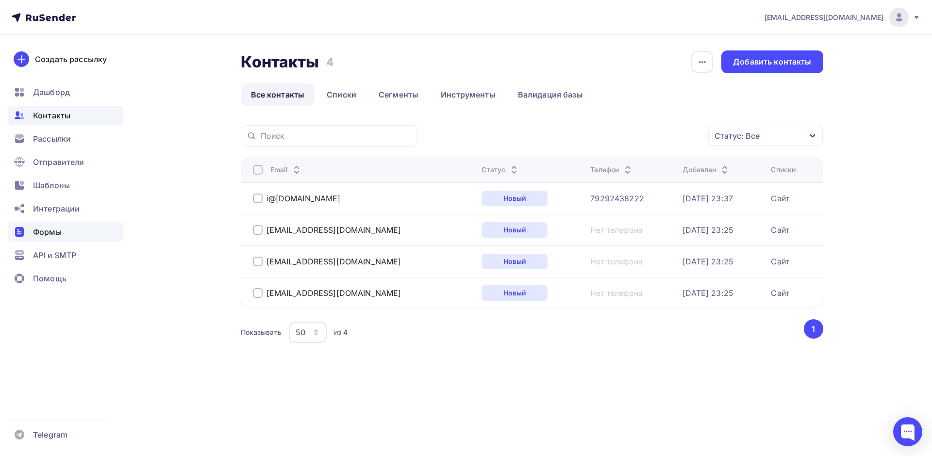
click at [59, 236] on span "Формы" at bounding box center [47, 232] width 29 height 12
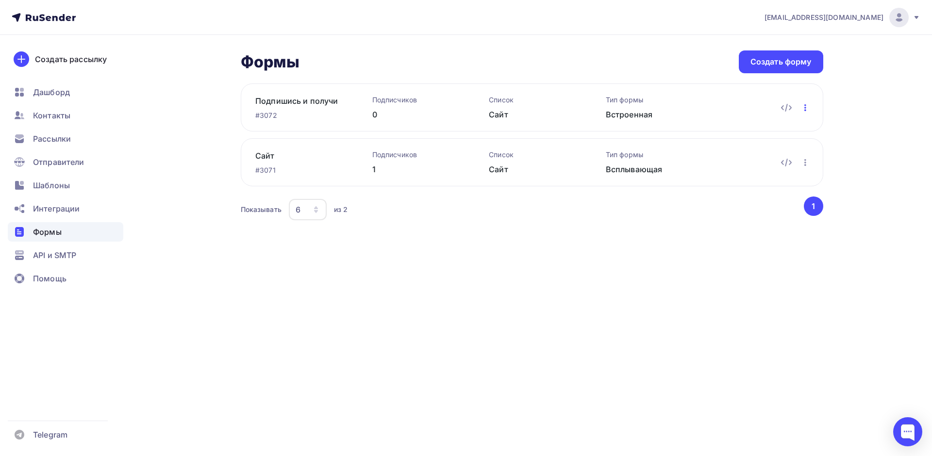
click at [806, 109] on icon "button" at bounding box center [805, 108] width 12 height 12
click at [230, 296] on div "hello@kuzikov.pro Аккаунт Тарифы Выйти Создать рассылку Дашборд Контакты Рассыл…" at bounding box center [466, 228] width 932 height 456
click at [179, 210] on div "Формы Формы Создать форму Подпишись и получи #3072 Подписчиков 0 Список Сайт Ти…" at bounding box center [465, 148] width 795 height 227
click at [66, 210] on span "Интеграции" at bounding box center [56, 209] width 47 height 12
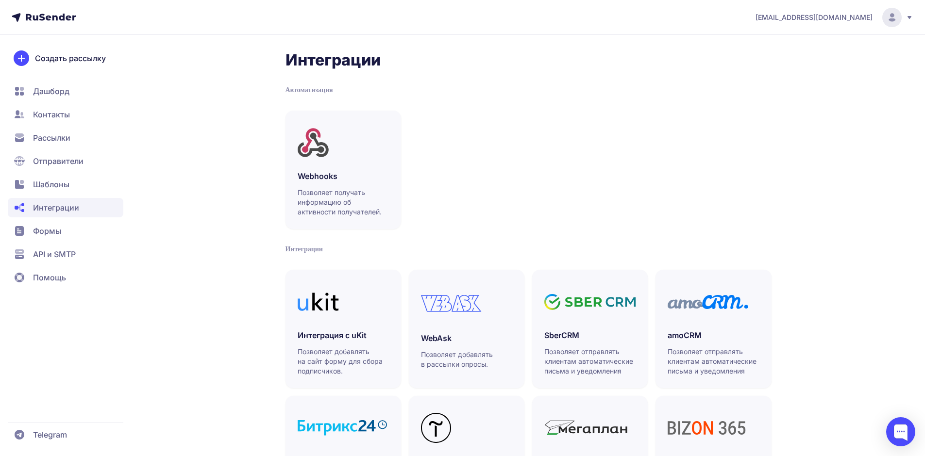
click at [63, 186] on span "Шаблоны" at bounding box center [51, 185] width 36 height 12
